Goal: Information Seeking & Learning: Learn about a topic

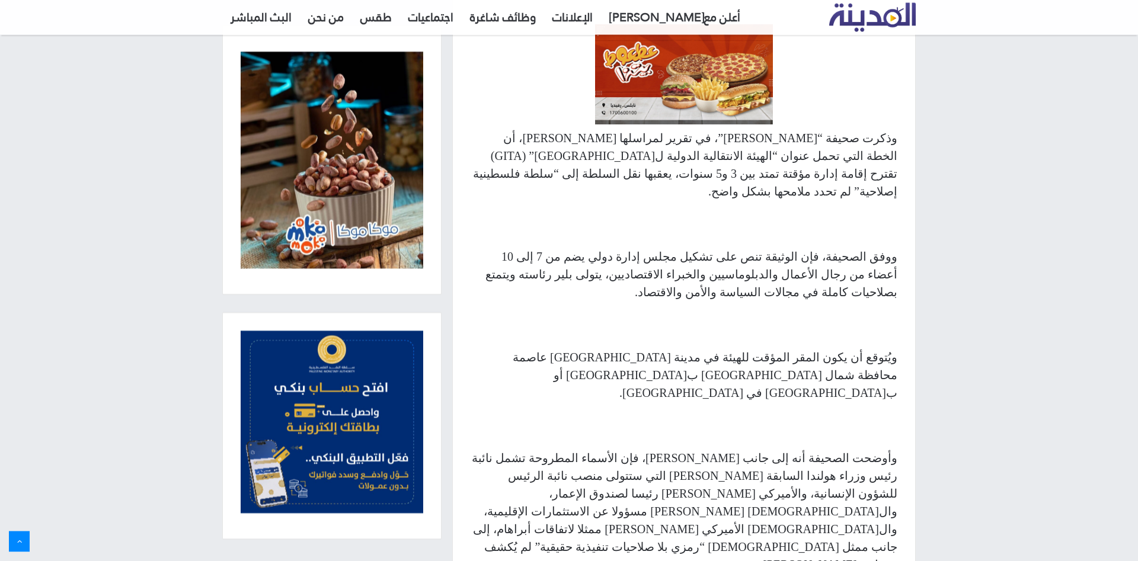
scroll to position [665, 0]
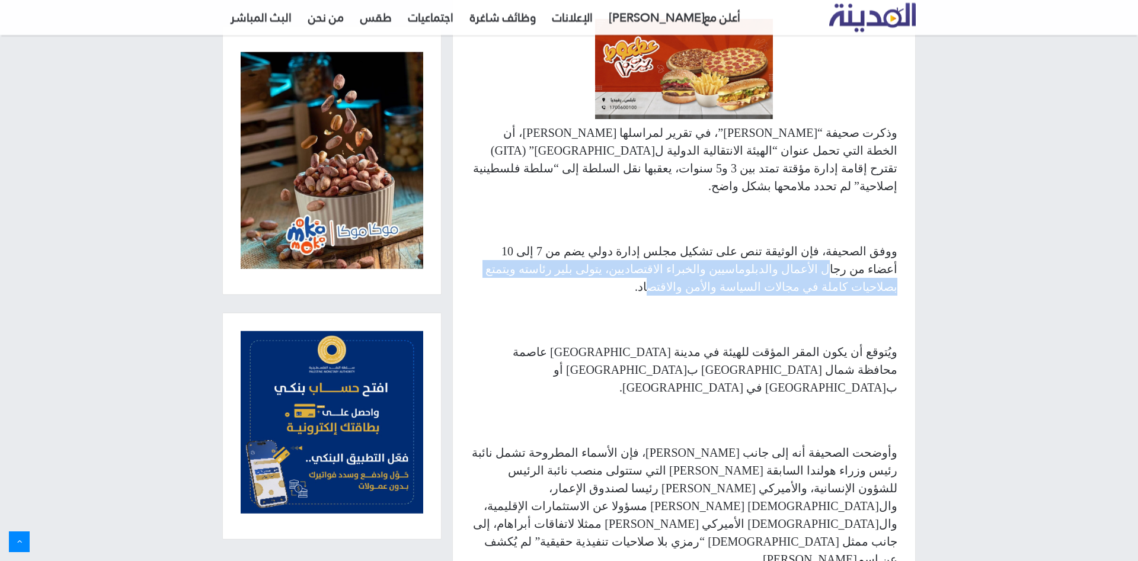
drag, startPoint x: 833, startPoint y: 221, endPoint x: 647, endPoint y: 241, distance: 187.2
click at [647, 243] on p "ووفق الصحيفة، فإن الوثيقة تنص على تشكيل مجلس إدارة دولي يضم من 7 إلى 10 أعضاء م…" at bounding box center [684, 269] width 427 height 53
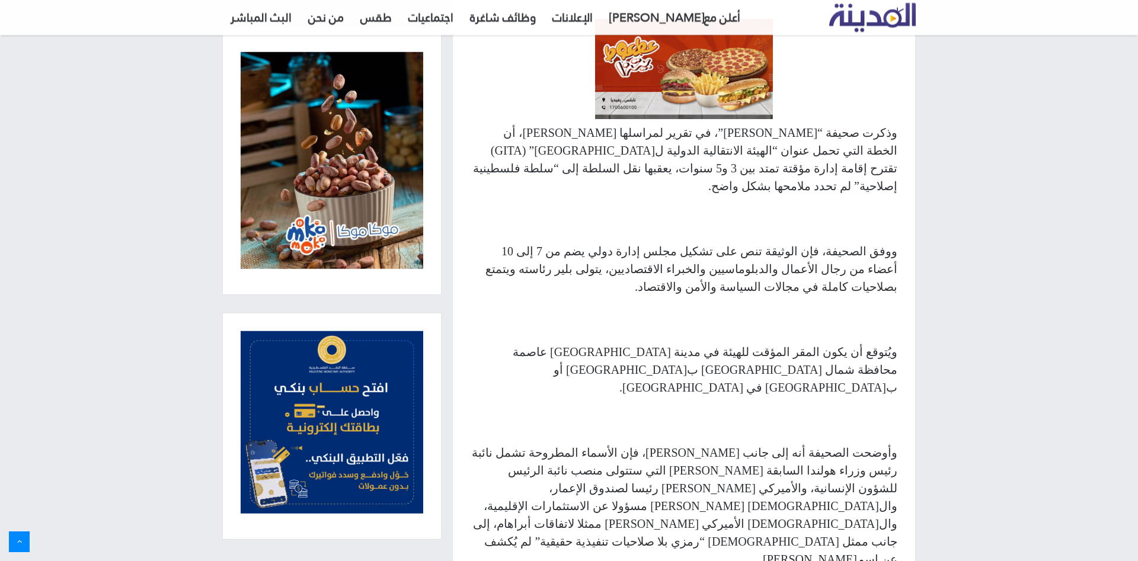
click at [646, 243] on p "ووفق الصحيفة، فإن الوثيقة تنص على تشكيل مجلس إدارة دولي يضم من 7 إلى 10 أعضاء م…" at bounding box center [684, 269] width 427 height 53
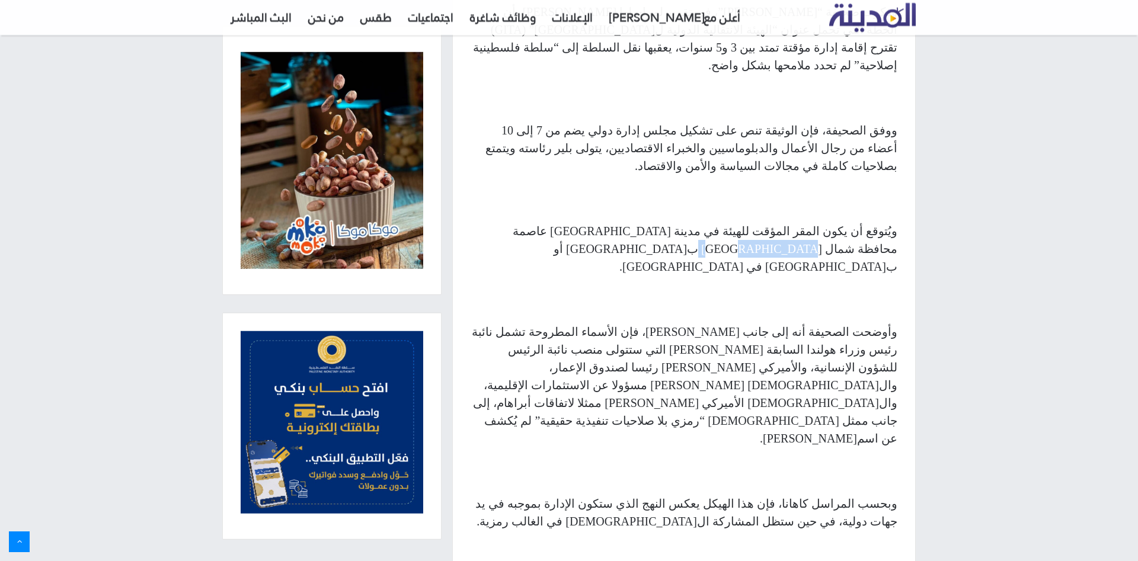
drag, startPoint x: 810, startPoint y: 193, endPoint x: 656, endPoint y: 196, distance: 153.6
click at [656, 222] on p "ويُتوقع أن يكون المقر المؤقت للهيئة في مدينة العريش عاصمة محافظة شمال سيناء بمص…" at bounding box center [684, 248] width 427 height 53
click at [655, 222] on p "ويُتوقع أن يكون المقر المؤقت للهيئة في مدينة العريش عاصمة محافظة شمال سيناء بمص…" at bounding box center [684, 248] width 427 height 53
click at [661, 222] on p "ويُتوقع أن يكون المقر المؤقت للهيئة في مدينة العريش عاصمة محافظة شمال سيناء بمص…" at bounding box center [684, 248] width 427 height 53
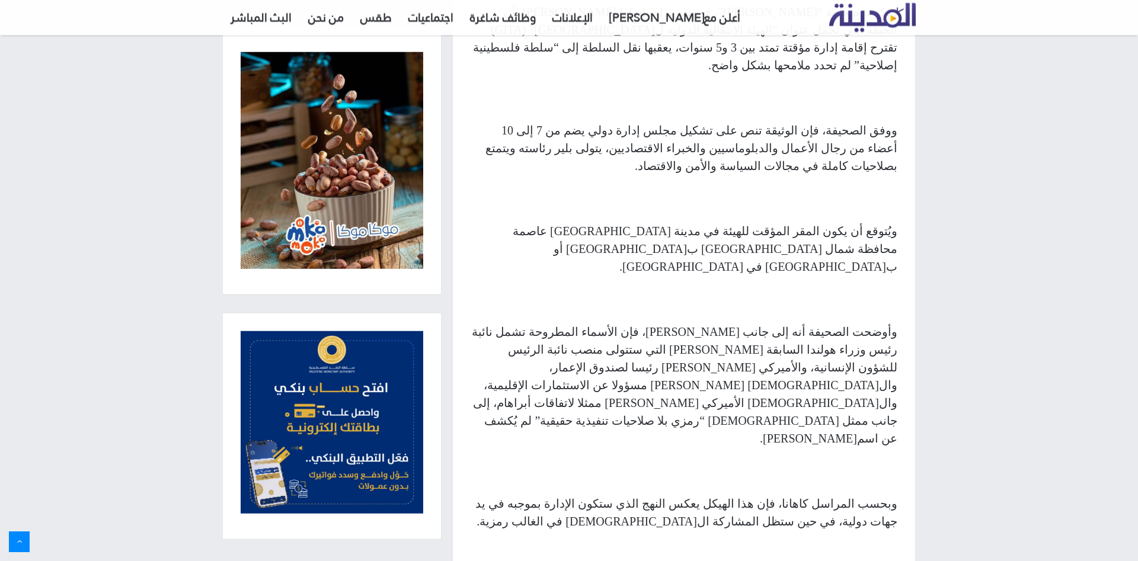
click at [661, 222] on p "ويُتوقع أن يكون المقر المؤقت للهيئة في مدينة العريش عاصمة محافظة شمال سيناء بمص…" at bounding box center [684, 248] width 427 height 53
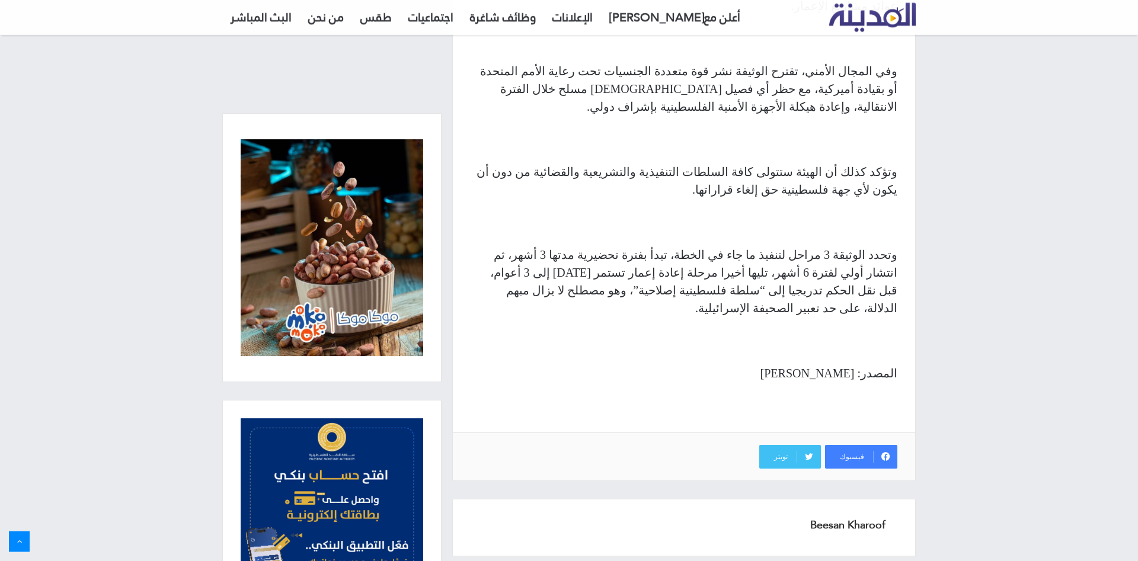
scroll to position [1693, 0]
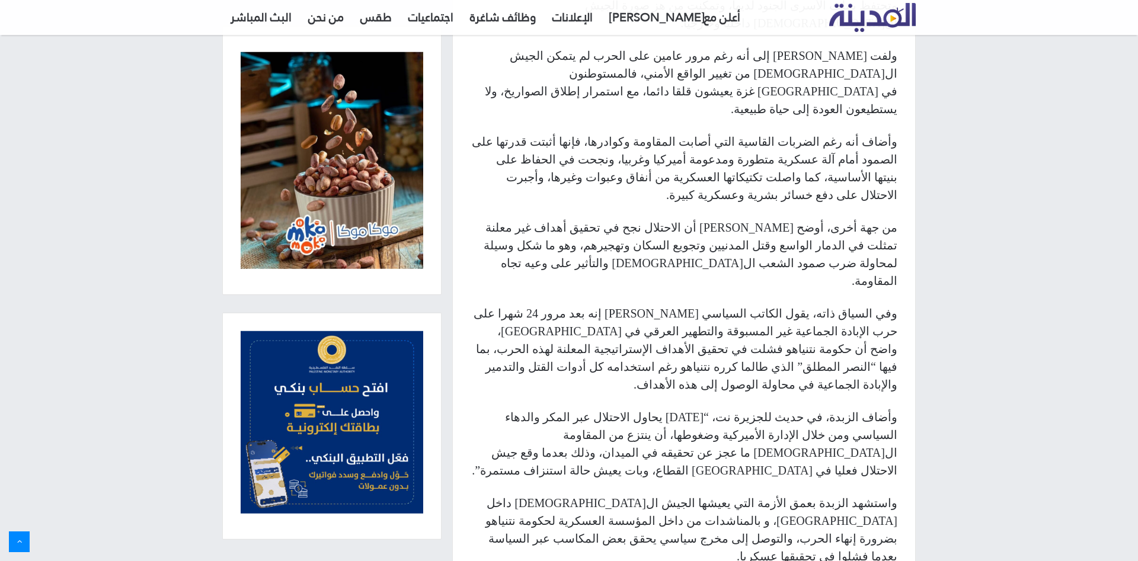
scroll to position [3393, 0]
